Goal: Task Accomplishment & Management: Complete application form

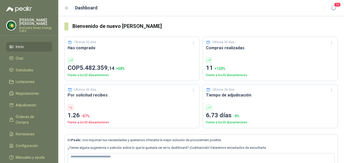
click at [31, 64] on ul "Inicio Chat Solicitudes Licitaciones Negociaciones Adjudicación Órdenes de Comp…" at bounding box center [29, 103] width 58 height 122
click at [30, 67] on span "Solicitudes" at bounding box center [24, 70] width 17 height 6
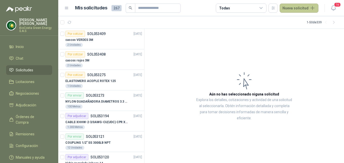
click at [287, 10] on button "Nueva solicitud" at bounding box center [299, 8] width 39 height 9
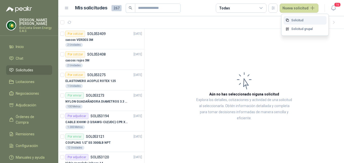
click at [297, 18] on link "Solicitud" at bounding box center [305, 20] width 43 height 9
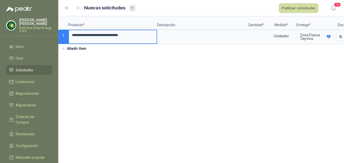
click at [93, 35] on input "**********" at bounding box center [113, 35] width 88 height 10
click at [136, 39] on input "**********" at bounding box center [113, 35] width 88 height 10
type input "**********"
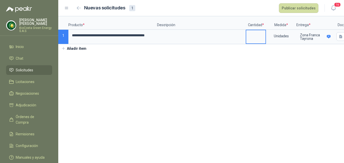
scroll to position [0, 0]
click at [259, 37] on input at bounding box center [255, 35] width 19 height 10
type input "*"
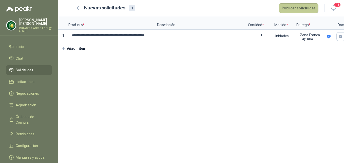
click at [308, 10] on button "Publicar solicitudes" at bounding box center [299, 8] width 40 height 10
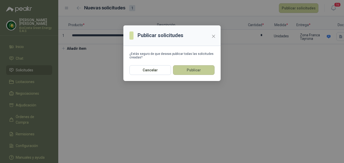
click at [210, 69] on button "Publicar" at bounding box center [194, 70] width 42 height 10
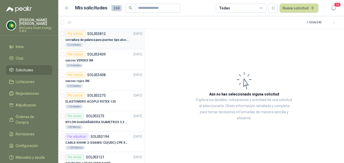
click at [111, 43] on div "5 Unidades" at bounding box center [103, 45] width 77 height 4
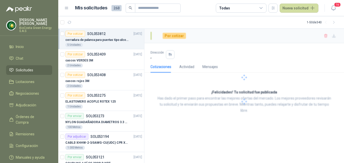
click at [121, 44] on div "5 Unidades" at bounding box center [103, 45] width 77 height 4
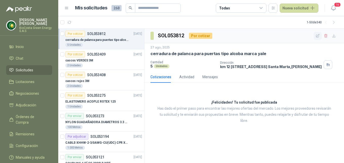
click at [319, 35] on icon "button" at bounding box center [317, 35] width 3 height 3
type input "**********"
type input "*"
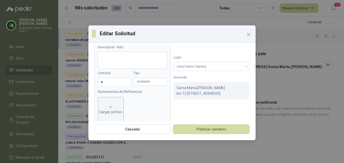
scroll to position [36, 0]
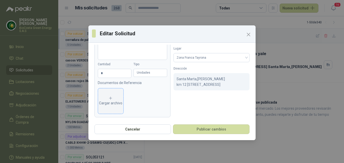
click at [112, 108] on span "Cargar archivo" at bounding box center [110, 100] width 25 height 25
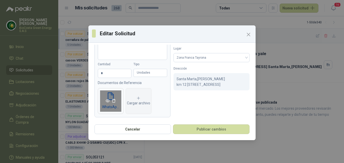
click at [108, 100] on icon "eye" at bounding box center [108, 100] width 4 height 3
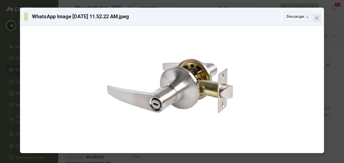
click at [317, 20] on icon "close" at bounding box center [317, 18] width 4 height 4
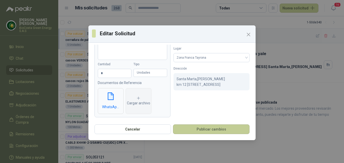
click at [219, 127] on button "Publicar cambios" at bounding box center [211, 129] width 77 height 10
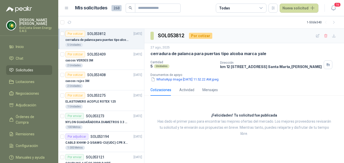
click at [109, 42] on div "cerradura de palanca para puertas tipo alcoba marca yale" at bounding box center [103, 40] width 77 height 6
